Goal: Task Accomplishment & Management: Use online tool/utility

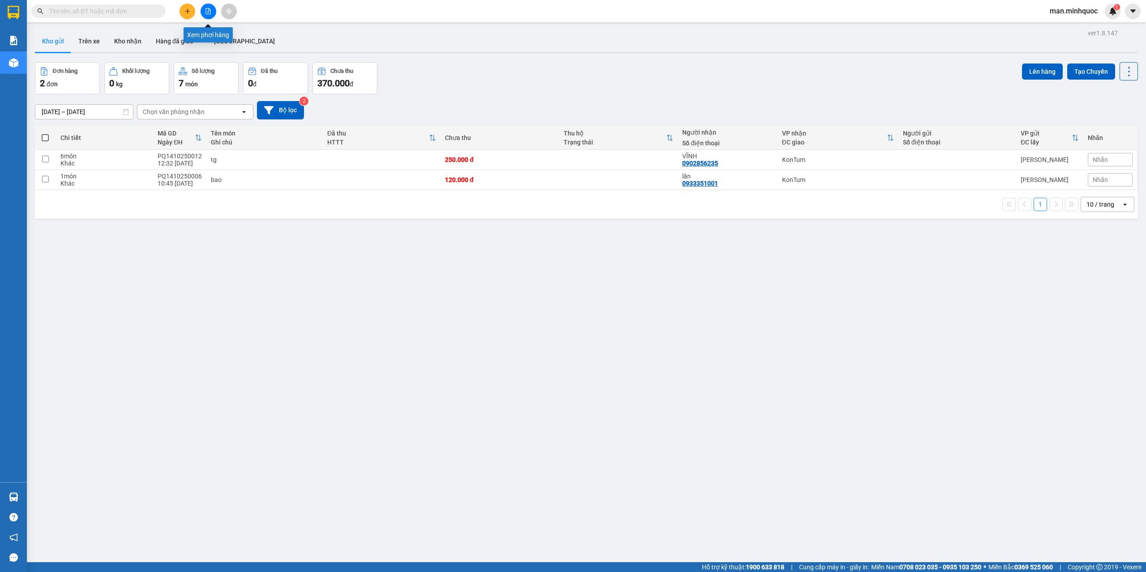
click at [211, 11] on icon "file-add" at bounding box center [208, 11] width 6 height 6
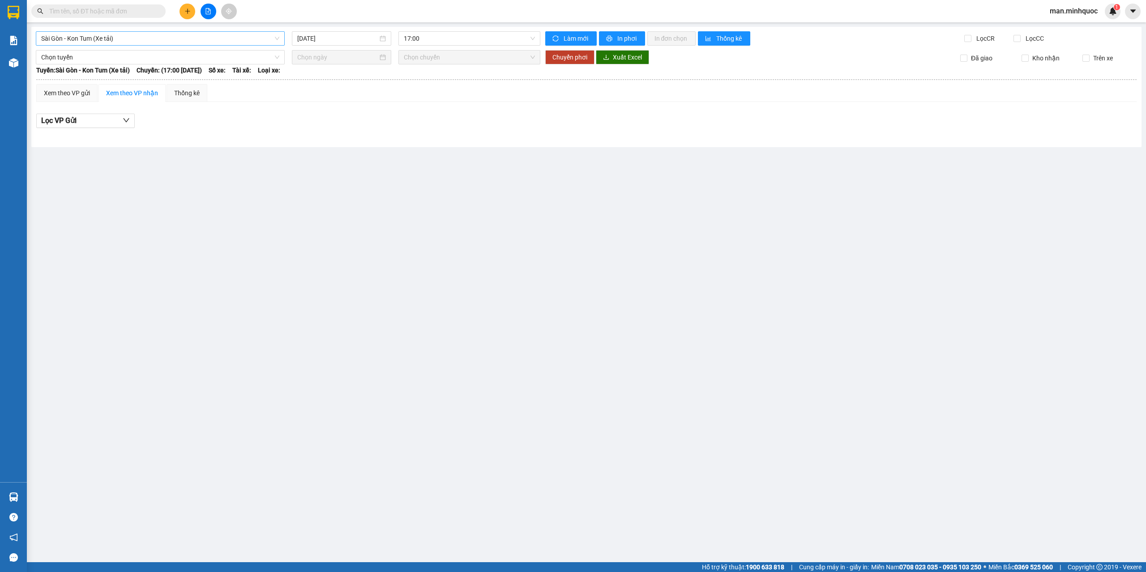
click at [135, 40] on span "Sài Gòn - Kon Tum (Xe tải)" at bounding box center [160, 38] width 238 height 13
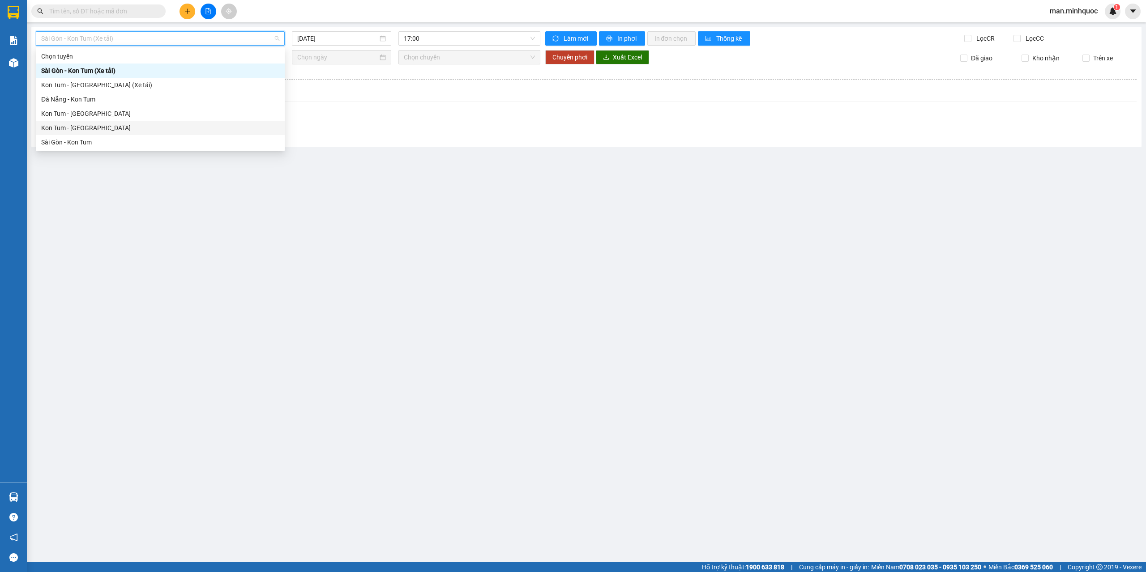
click at [72, 134] on div "Kon Tum - [GEOGRAPHIC_DATA]" at bounding box center [160, 128] width 249 height 14
type input "[DATE]"
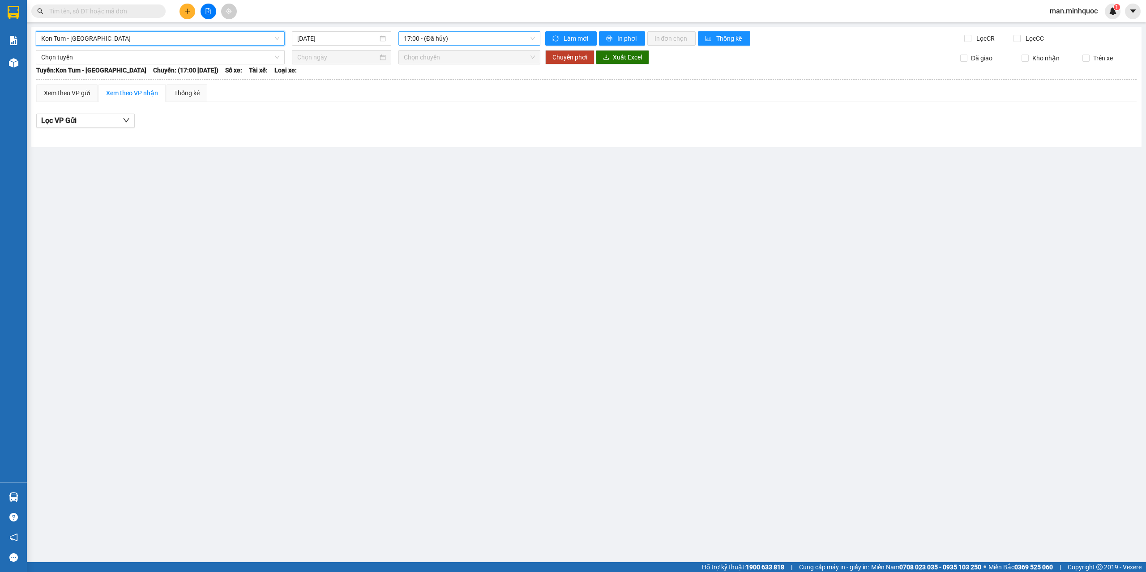
click at [494, 40] on span "17:00 - (Đã hủy)" at bounding box center [470, 38] width 132 height 13
click at [466, 101] on div "18:00 - 72A-320.42" at bounding box center [439, 99] width 70 height 10
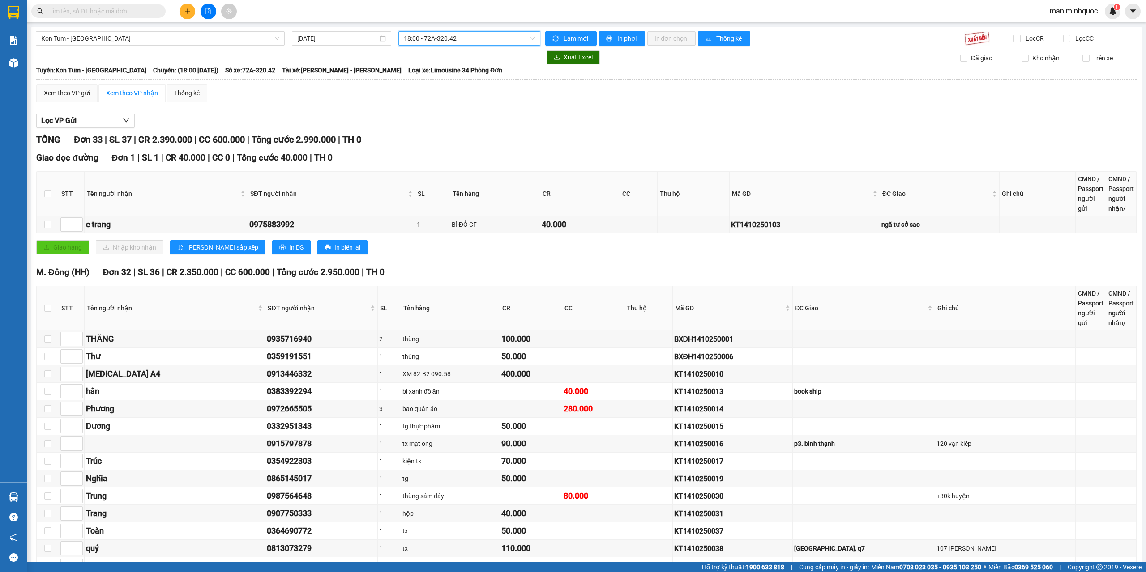
click at [451, 43] on span "18:00 - 72A-320.42" at bounding box center [470, 38] width 132 height 13
click at [460, 45] on span "18:00 - 72A-320.42" at bounding box center [470, 38] width 132 height 13
click at [452, 109] on div "18:30 - 72A-358.27" at bounding box center [436, 114] width 70 height 10
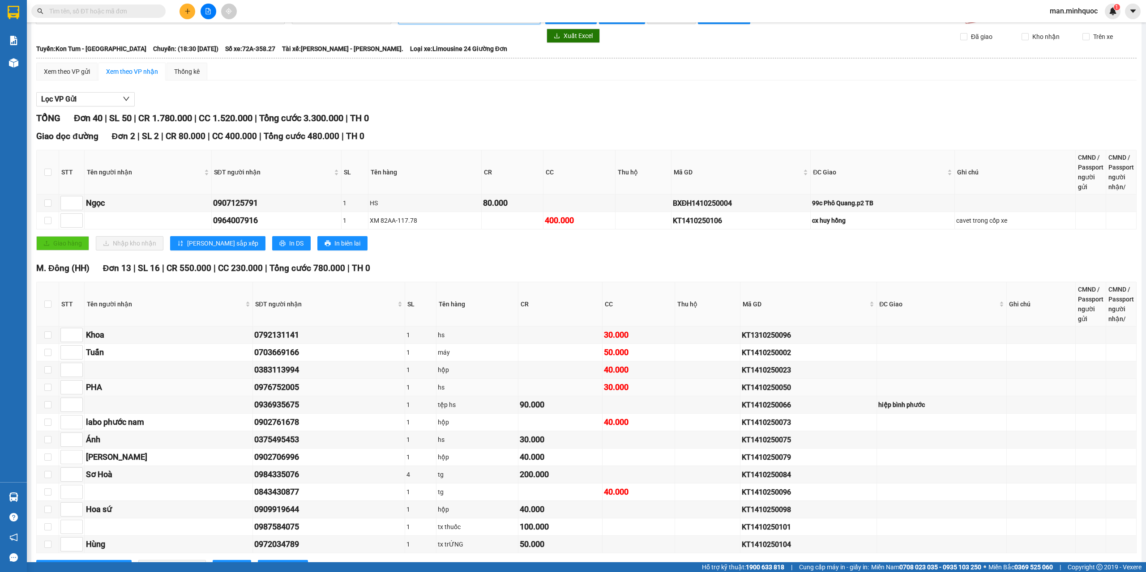
scroll to position [10, 0]
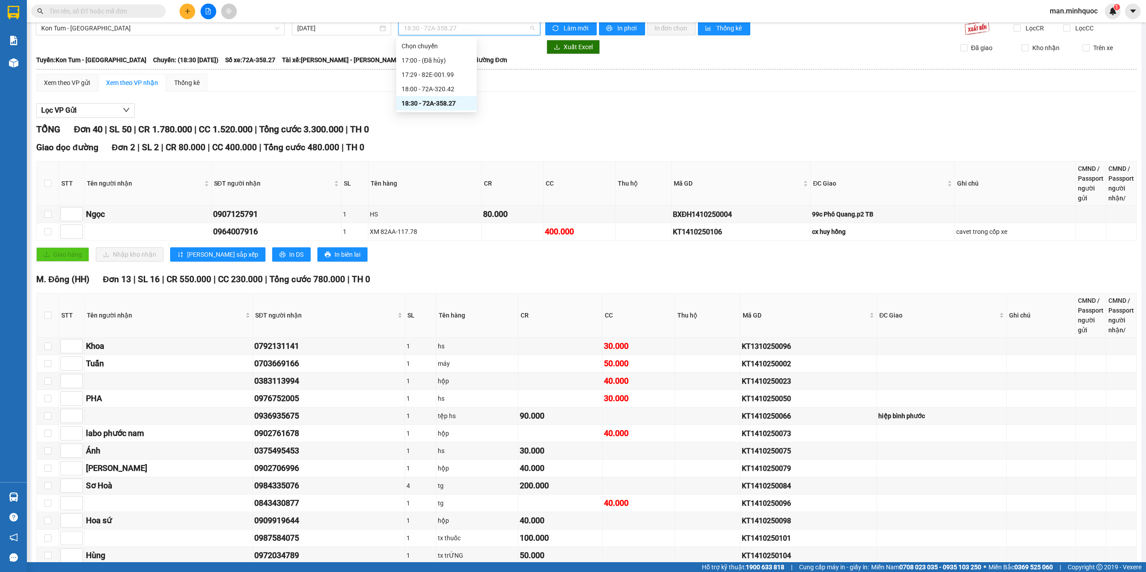
click at [483, 31] on span "18:30 - 72A-358.27" at bounding box center [470, 27] width 132 height 13
click at [457, 85] on div "18:00 - 72A-320.42" at bounding box center [436, 89] width 70 height 10
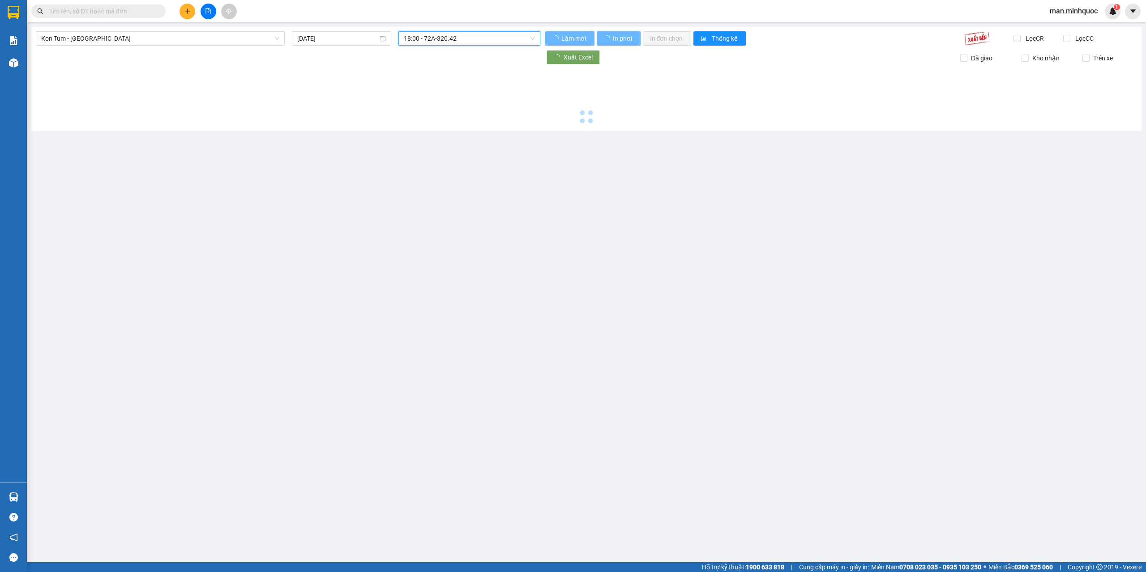
scroll to position [0, 0]
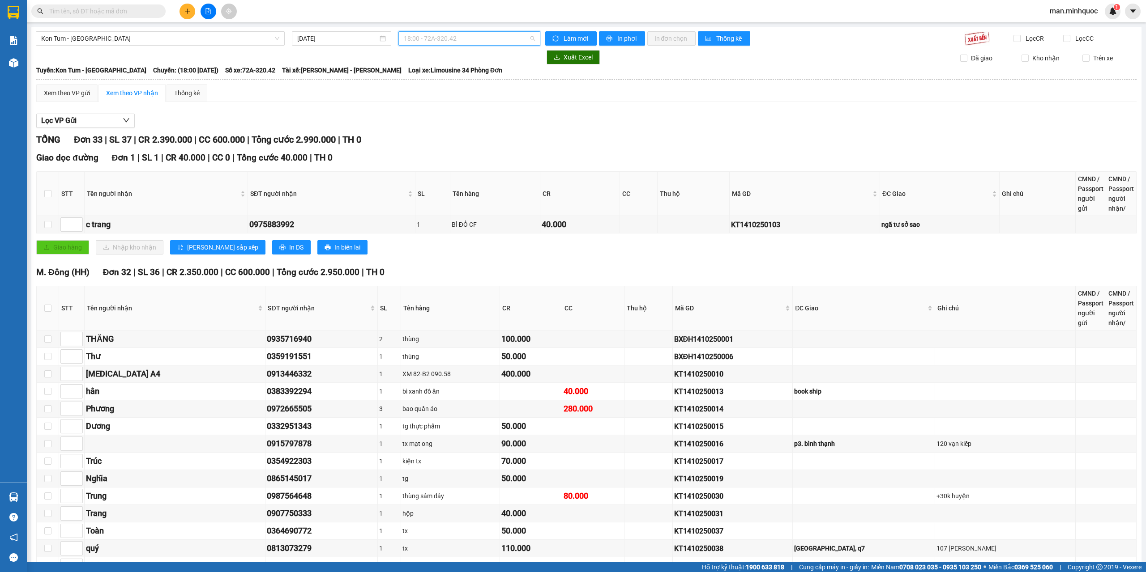
click at [430, 33] on span "18:00 - 72A-320.42" at bounding box center [470, 38] width 132 height 13
click at [448, 42] on span "18:00 - 72A-320.42" at bounding box center [470, 38] width 132 height 13
click at [460, 40] on span "18:00 - 72A-320.42" at bounding box center [470, 38] width 132 height 13
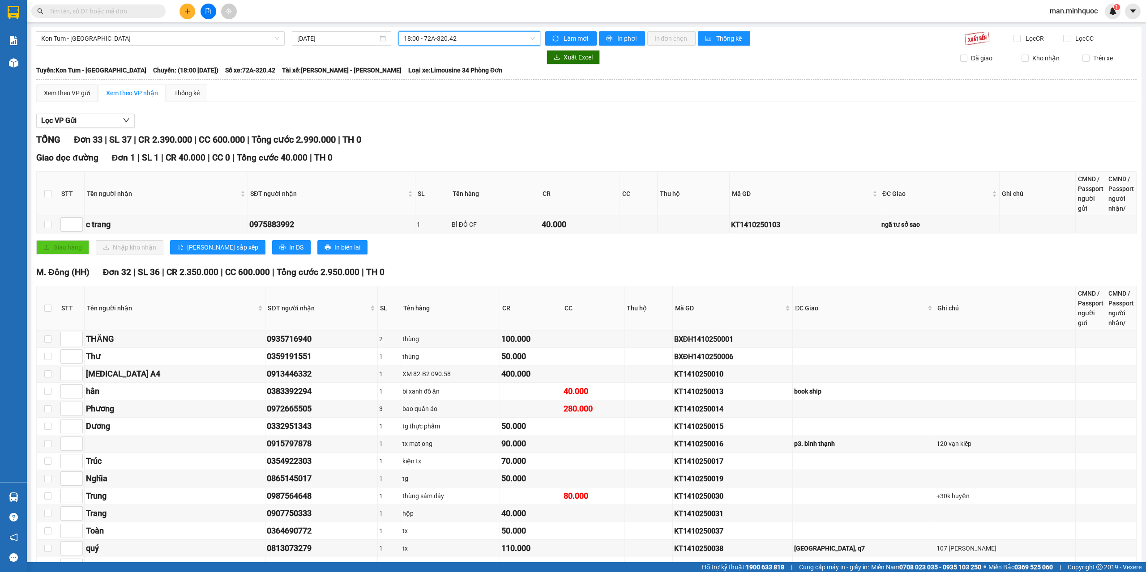
click at [460, 40] on span "18:00 - 72A-320.42" at bounding box center [470, 38] width 132 height 13
click at [462, 34] on span "18:00 - 72A-320.42" at bounding box center [470, 38] width 132 height 13
click at [462, 86] on div "17:29 - 82E-001.99" at bounding box center [436, 85] width 70 height 10
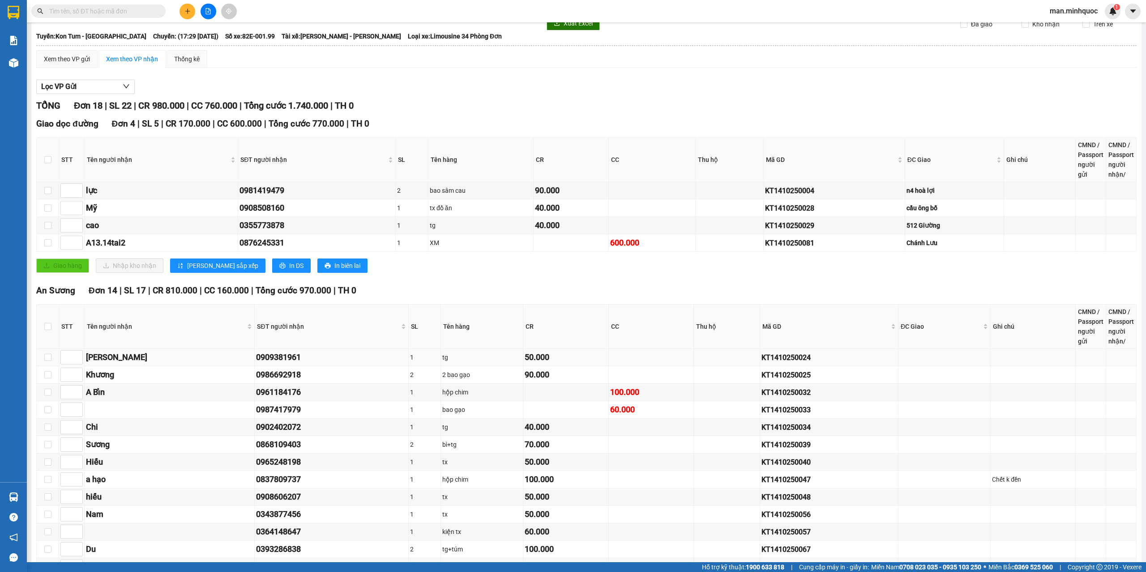
scroll to position [111, 0]
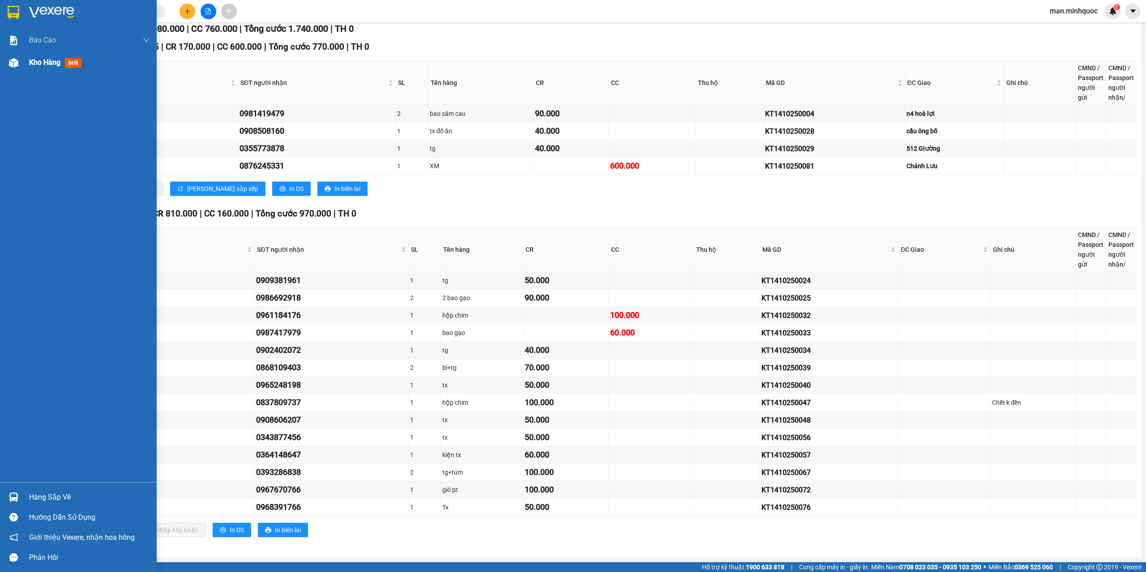
click at [15, 67] on img at bounding box center [13, 62] width 9 height 9
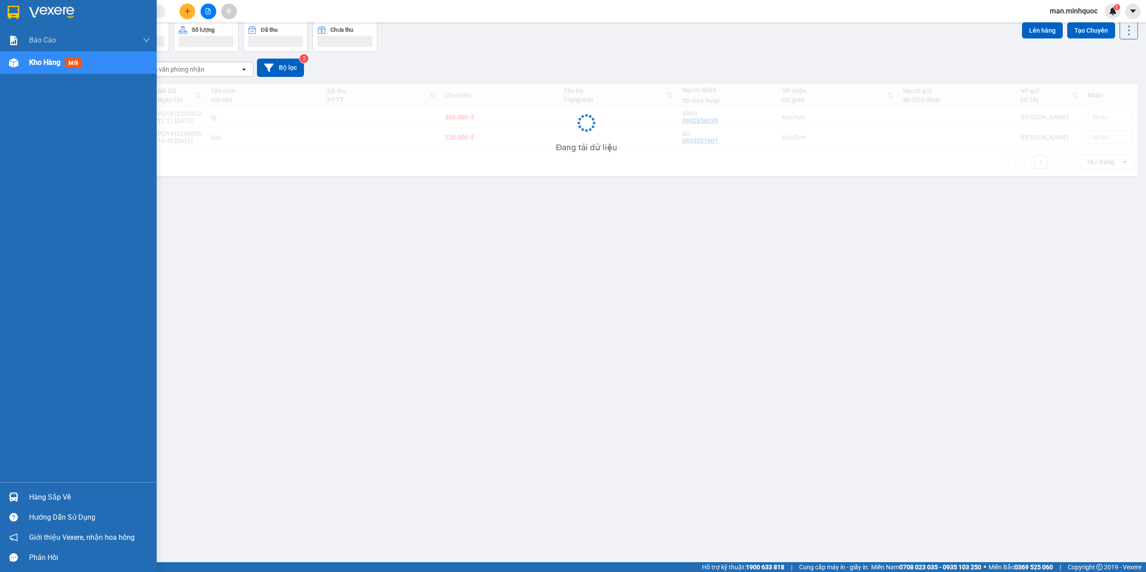
scroll to position [41, 0]
